Goal: Transaction & Acquisition: Subscribe to service/newsletter

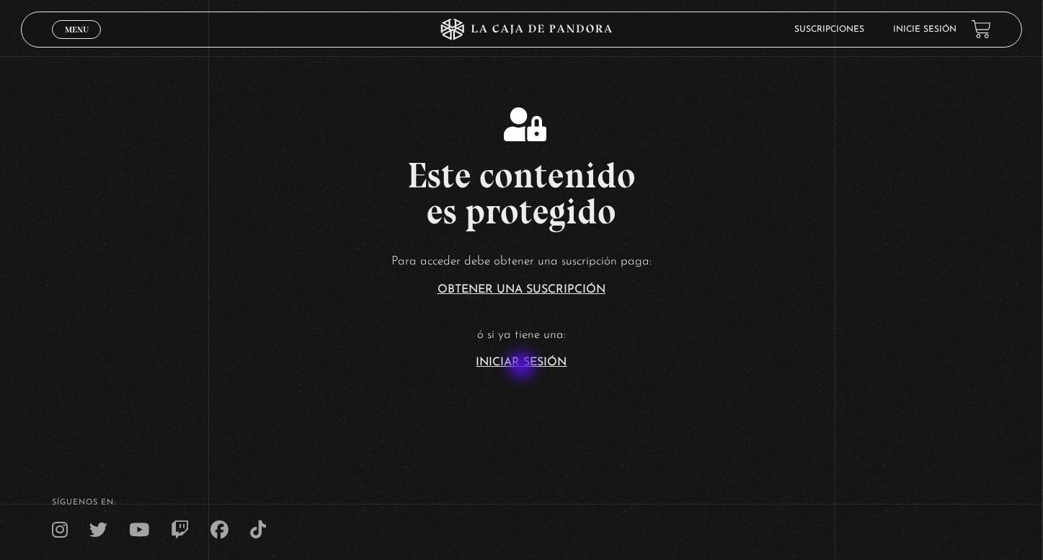
click at [518, 358] on link "Iniciar Sesión" at bounding box center [521, 363] width 91 height 12
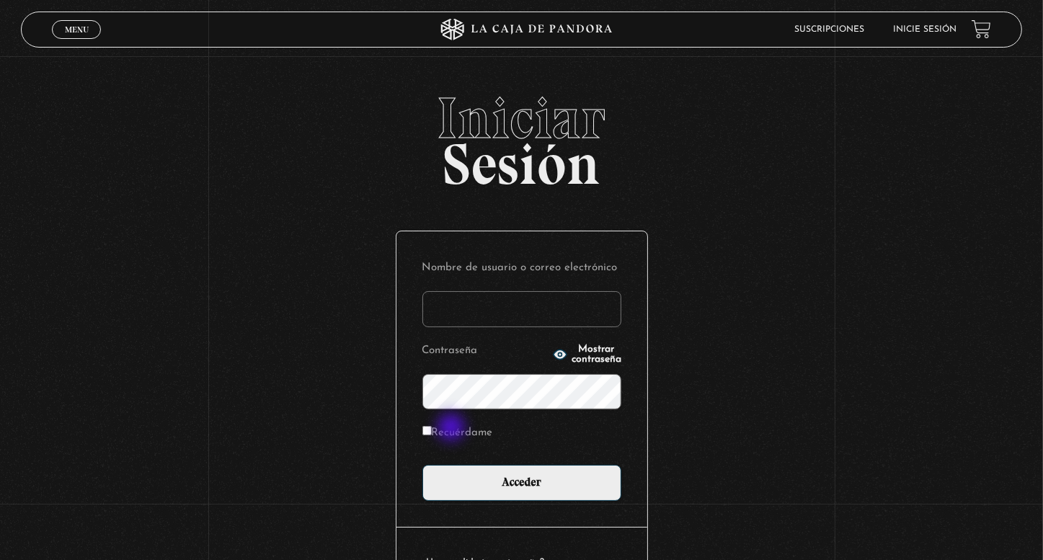
type input "[EMAIL_ADDRESS][DOMAIN_NAME]"
click at [453, 429] on label "Recuérdame" at bounding box center [457, 433] width 71 height 22
click at [432, 429] on input "Recuérdame" at bounding box center [426, 430] width 9 height 9
checkbox input "true"
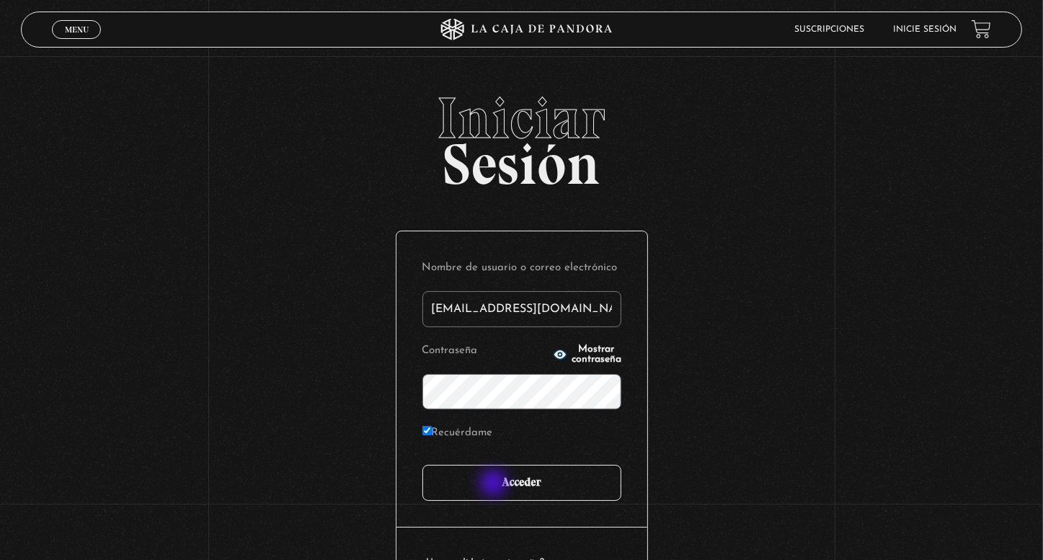
click at [494, 484] on input "Acceder" at bounding box center [521, 483] width 199 height 36
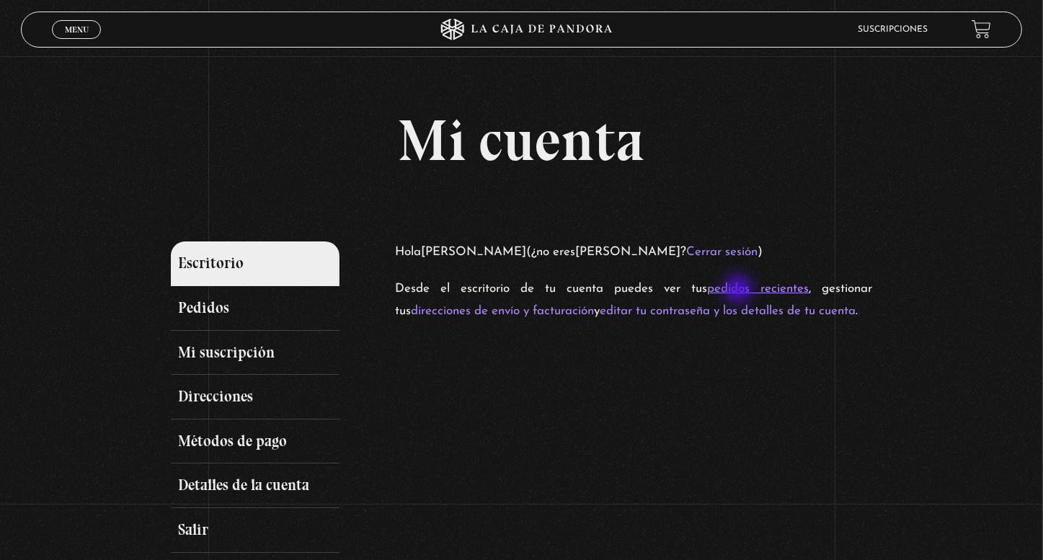
click at [739, 290] on link "pedidos recientes" at bounding box center [758, 288] width 102 height 12
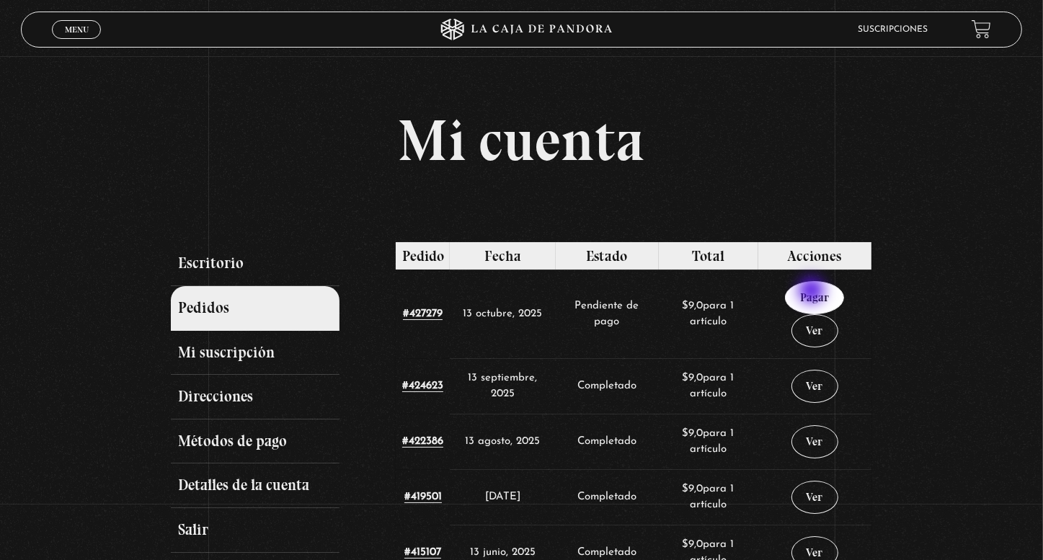
click at [813, 292] on link "Pagar" at bounding box center [814, 297] width 59 height 33
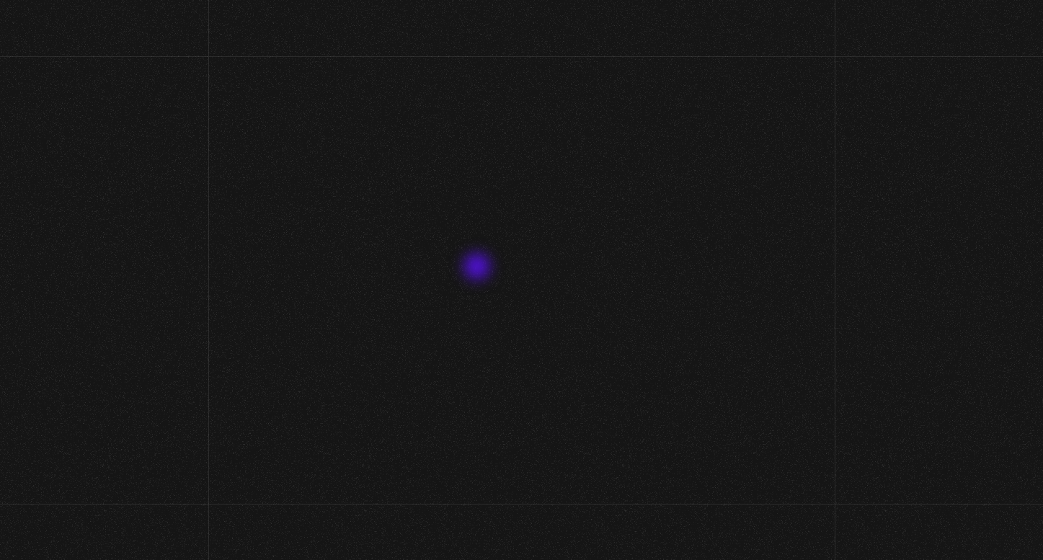
select select "CR-SJ"
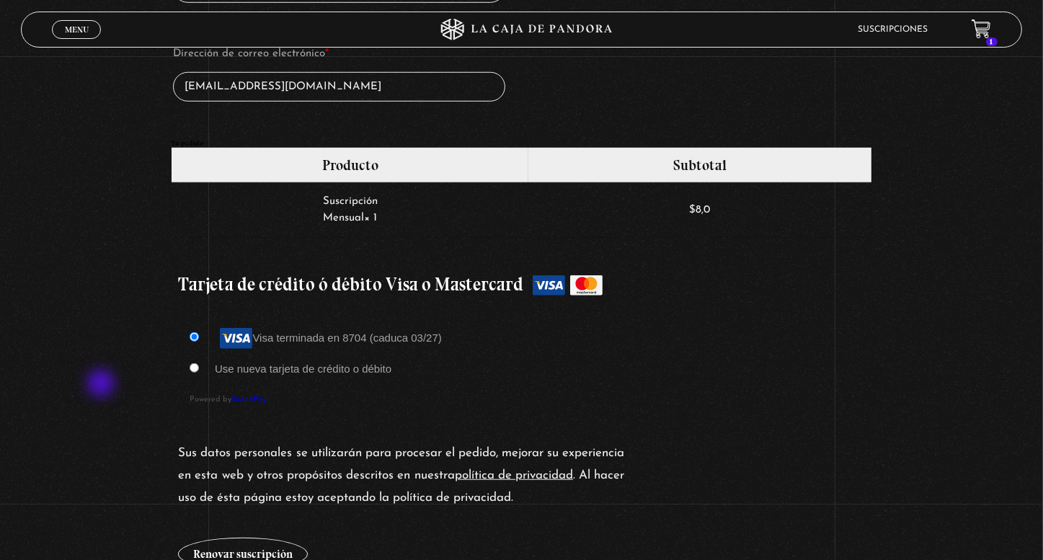
scroll to position [1153, 0]
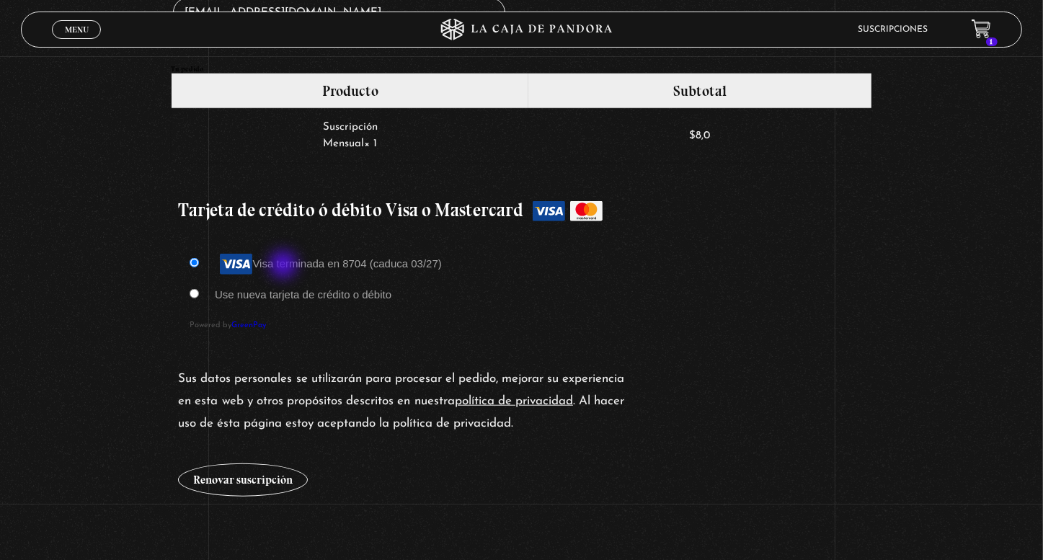
click at [285, 288] on label "Use nueva tarjeta de crédito o débito" at bounding box center [303, 294] width 177 height 12
click at [199, 289] on input "Use nueva tarjeta de crédito o débito" at bounding box center [194, 293] width 9 height 9
radio input "true"
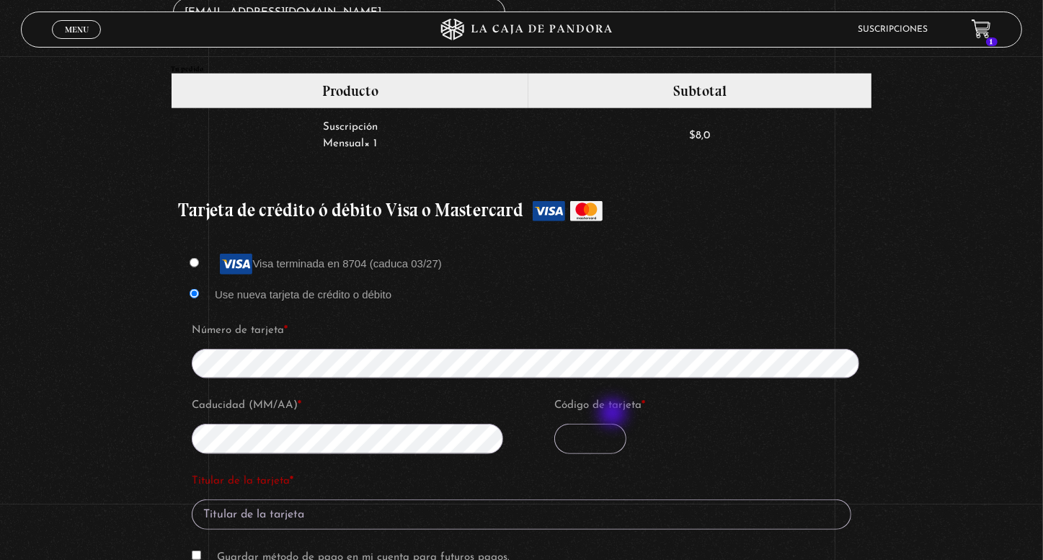
click at [601, 424] on input "Código de tarjeta *" at bounding box center [590, 439] width 72 height 30
type input "818"
click at [356, 499] on input "Titular de la tarjeta *" at bounding box center [521, 514] width 659 height 30
type input "k"
type input "KAREN BURGOS I"
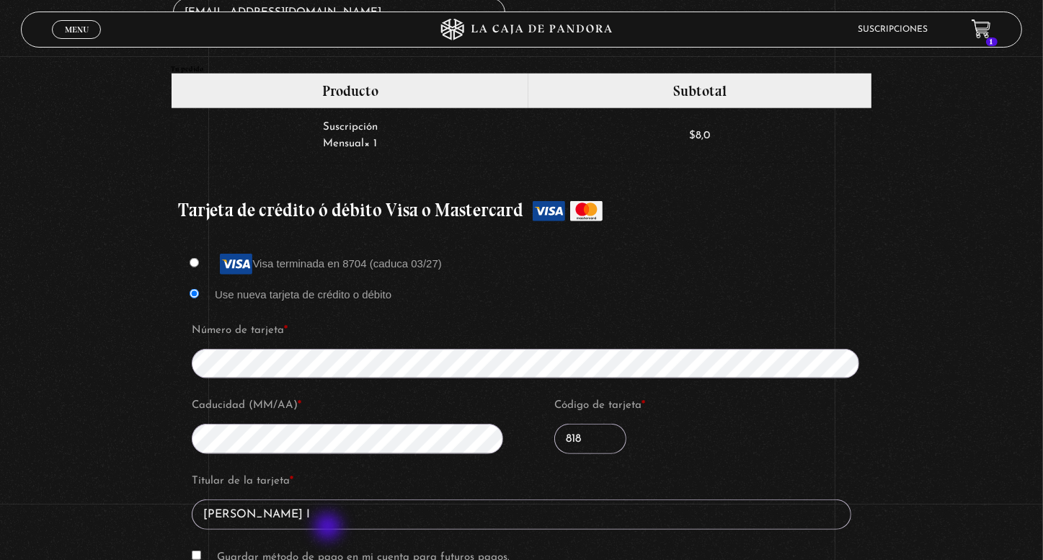
click at [329, 552] on label "Guardar método de pago en mi cuenta para futuros pagos." at bounding box center [363, 557] width 293 height 11
click at [201, 550] on input "Guardar método de pago en mi cuenta para futuros pagos." at bounding box center [196, 554] width 9 height 9
checkbox input "true"
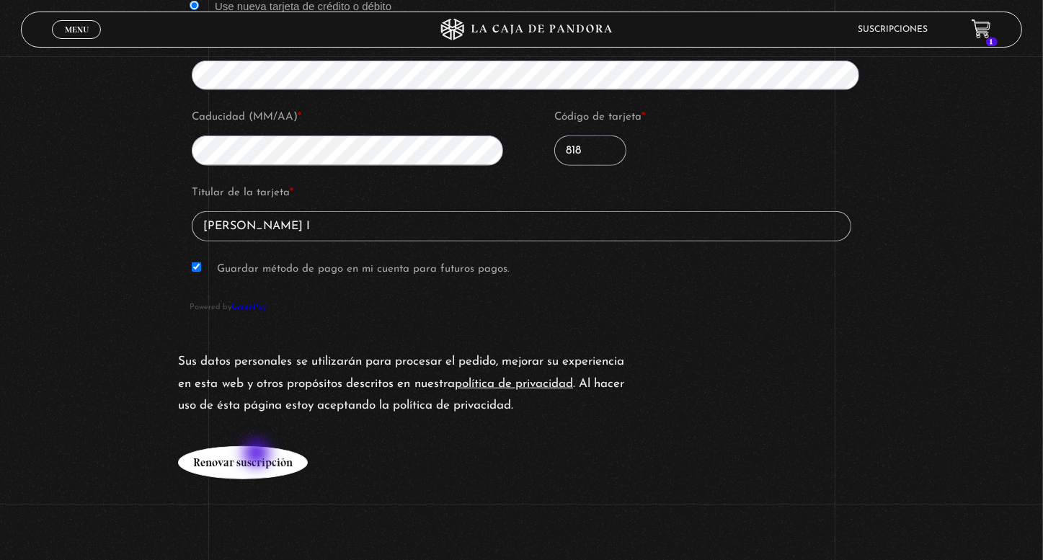
click at [258, 453] on button "Renovar suscripción" at bounding box center [243, 462] width 130 height 33
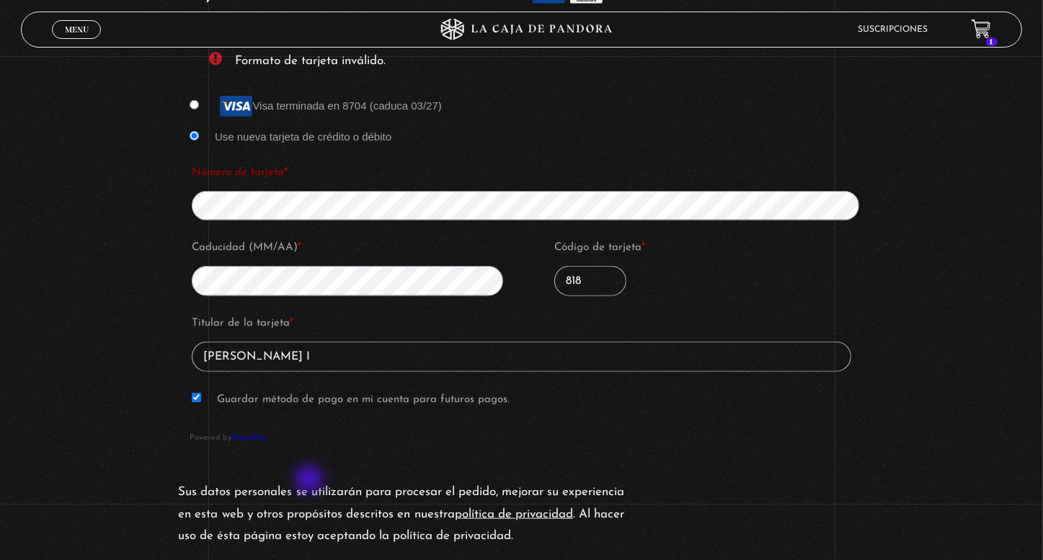
scroll to position [1368, 0]
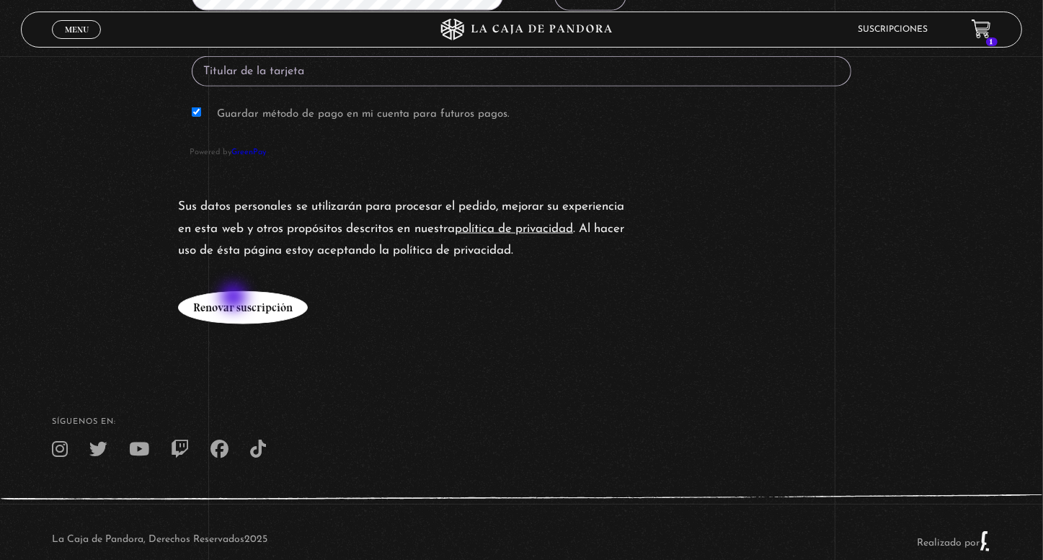
click at [235, 298] on button "Renovar suscripción" at bounding box center [243, 307] width 130 height 33
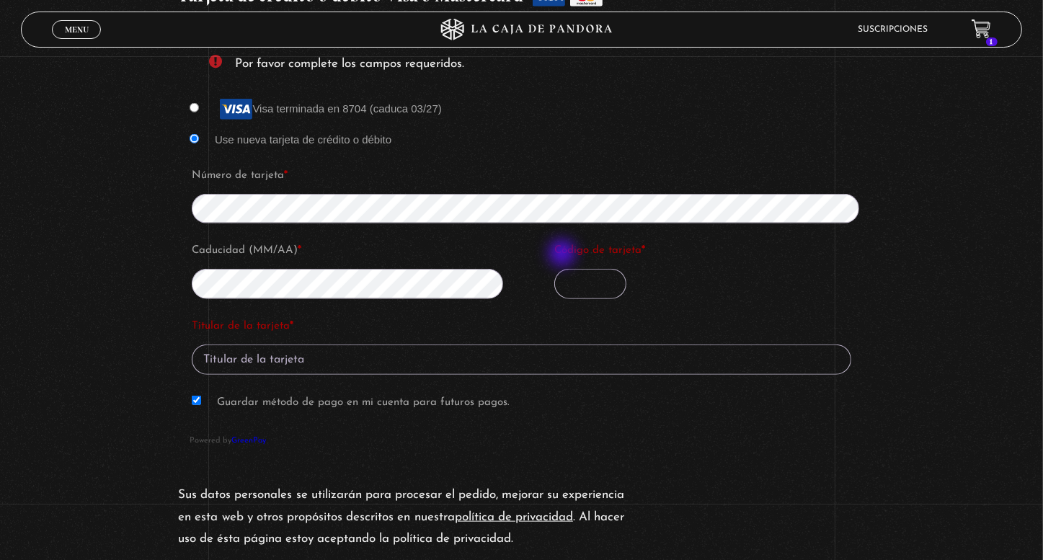
click at [565, 269] on input "Código de tarjeta *" at bounding box center [590, 284] width 72 height 30
click at [567, 269] on input "Código de tarjeta *" at bounding box center [590, 284] width 72 height 30
type input "818"
click at [481, 344] on input "Titular de la tarjeta *" at bounding box center [521, 359] width 659 height 30
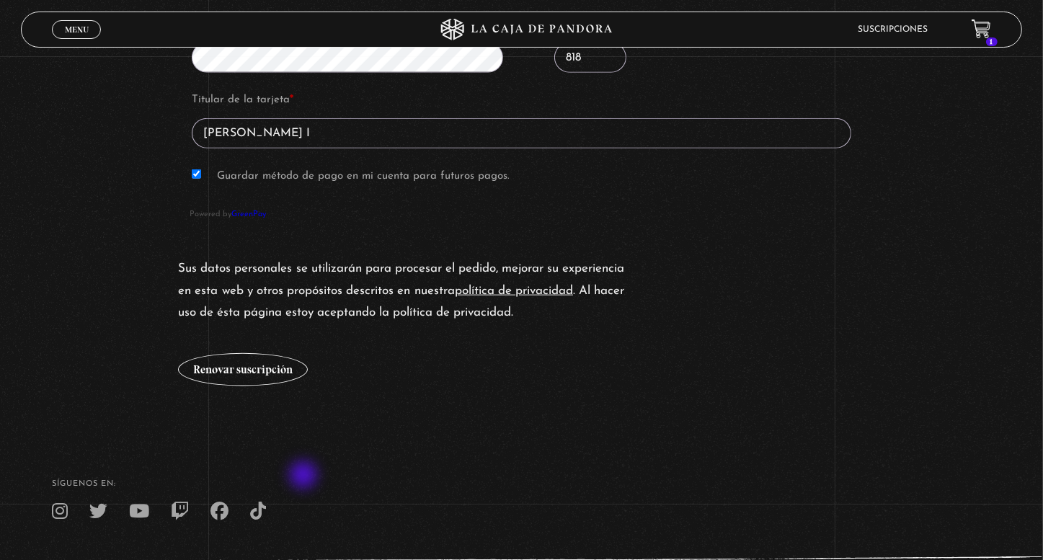
scroll to position [1656, 0]
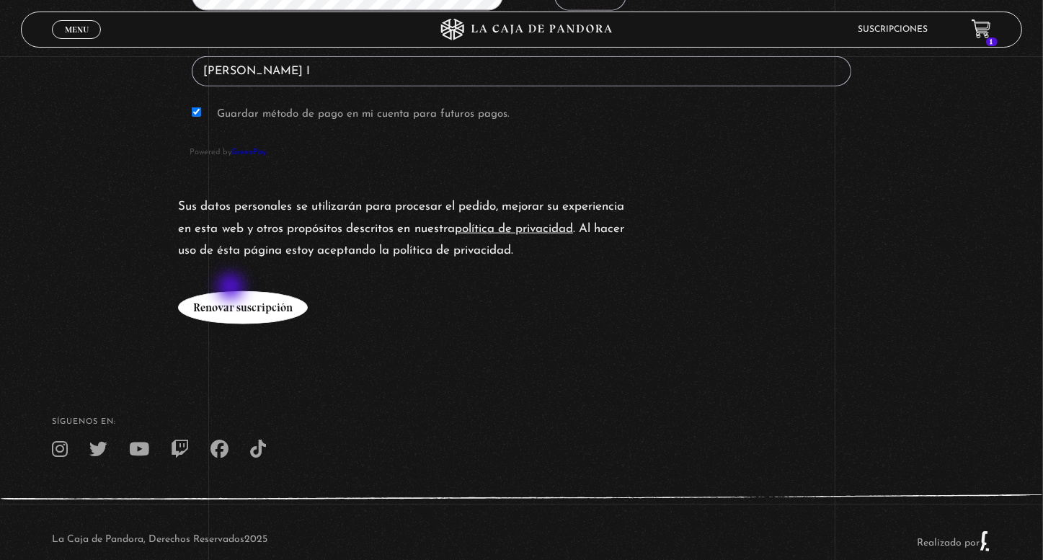
type input "KAREN BURGOS I"
click at [232, 291] on button "Renovar suscripción" at bounding box center [243, 307] width 130 height 33
click at [236, 308] on div "Sus datos personales se utilizarán para procesar el pedido, mejorar su experien…" at bounding box center [521, 260] width 700 height 143
